Goal: Find specific page/section: Find specific page/section

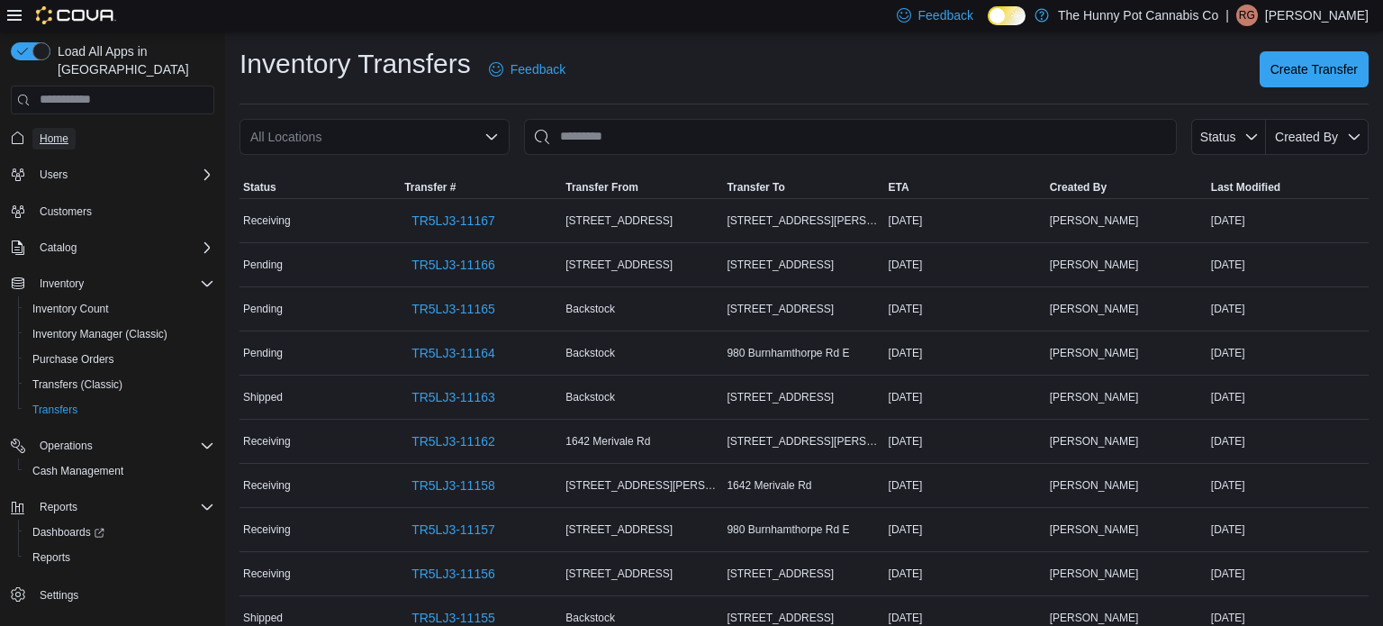
click at [56, 132] on span "Home" at bounding box center [54, 139] width 29 height 14
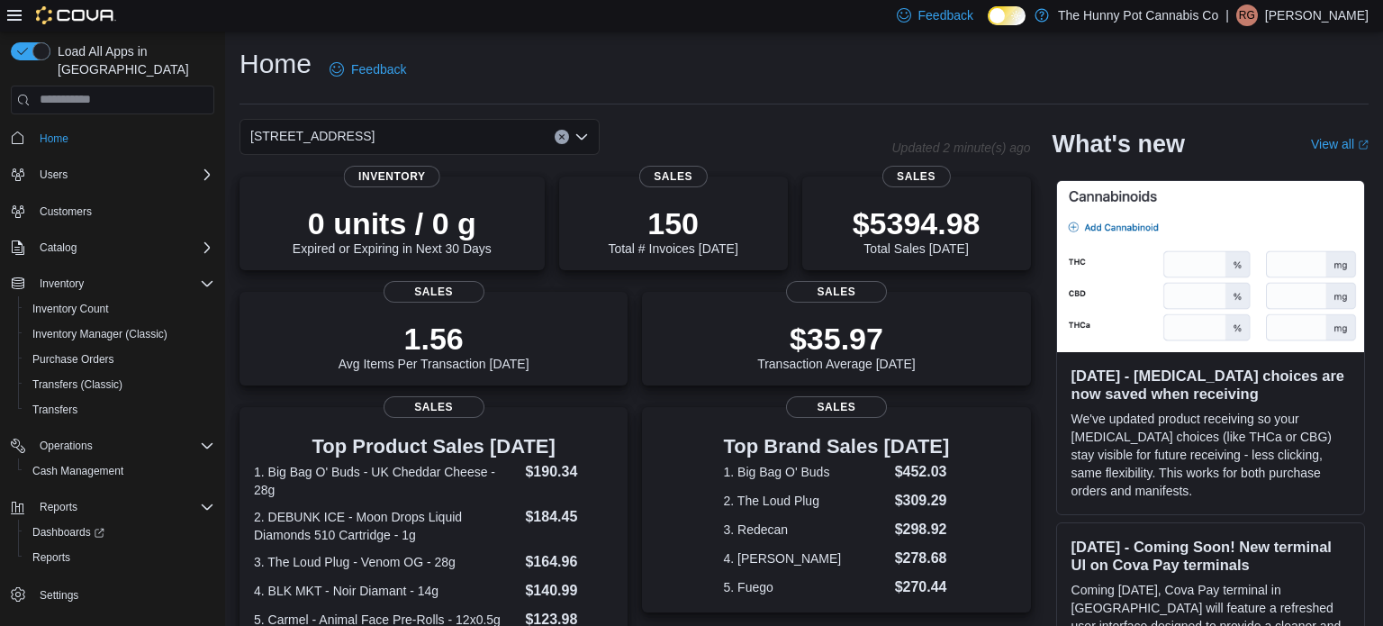
click at [648, 29] on div "Feedback Dark Mode The Hunny Pot Cannabis Co | RG Ryckolos [PERSON_NAME]" at bounding box center [691, 16] width 1383 height 32
click at [37, 550] on span "Reports" at bounding box center [51, 557] width 38 height 14
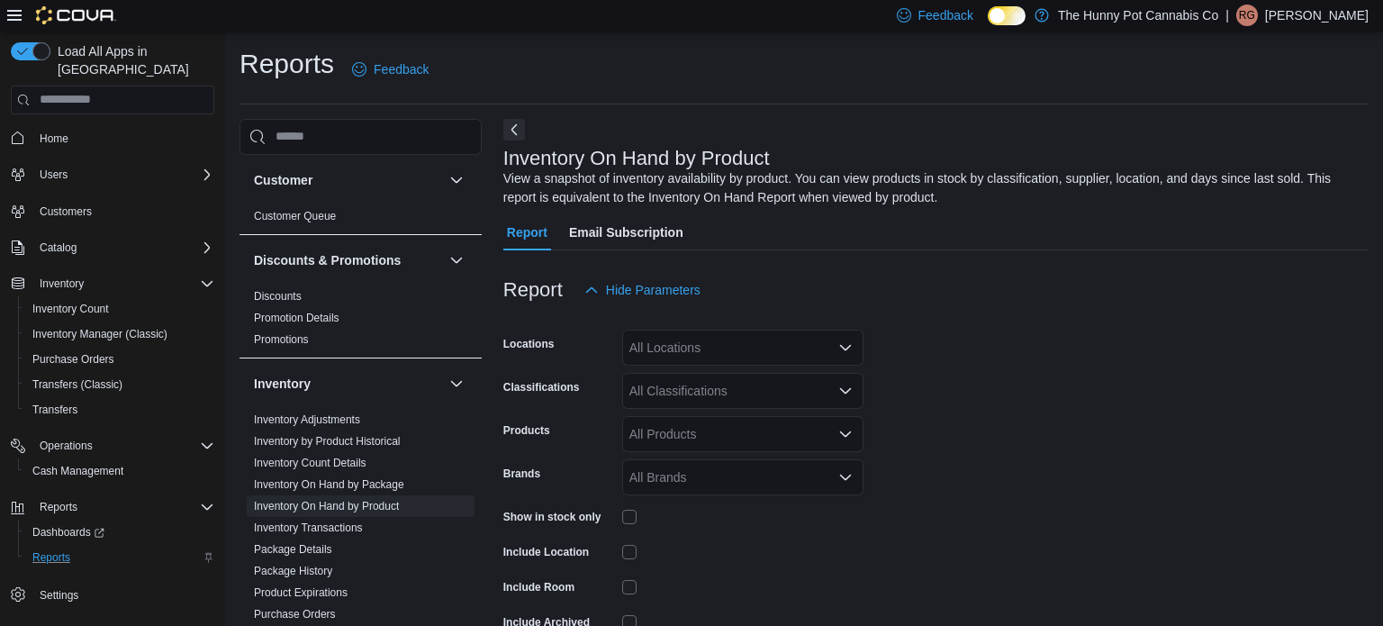
scroll to position [60, 0]
